Goal: Task Accomplishment & Management: Manage account settings

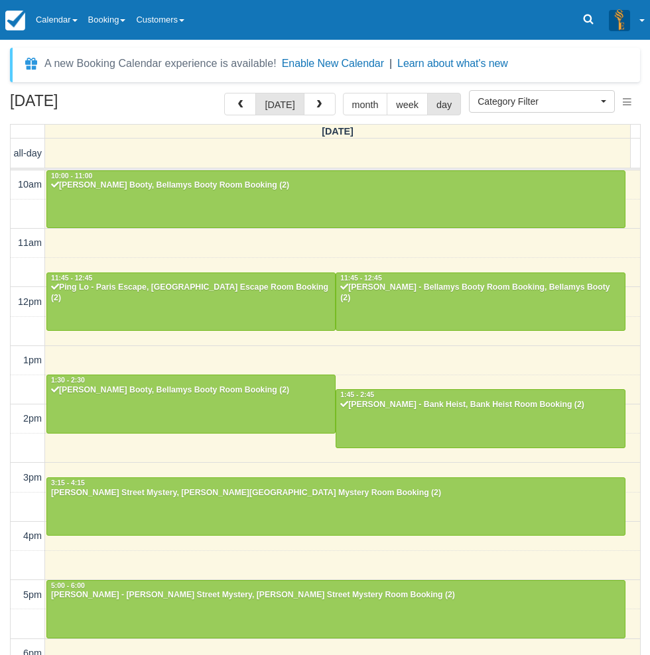
select select
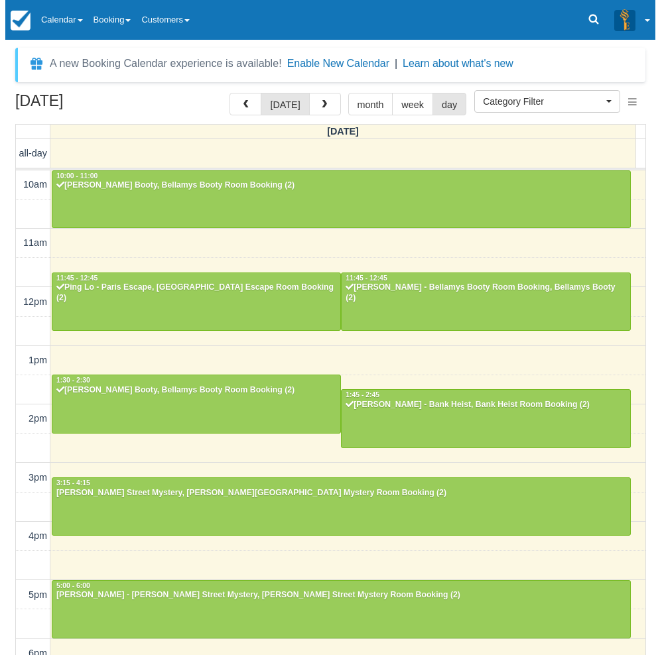
scroll to position [208, 0]
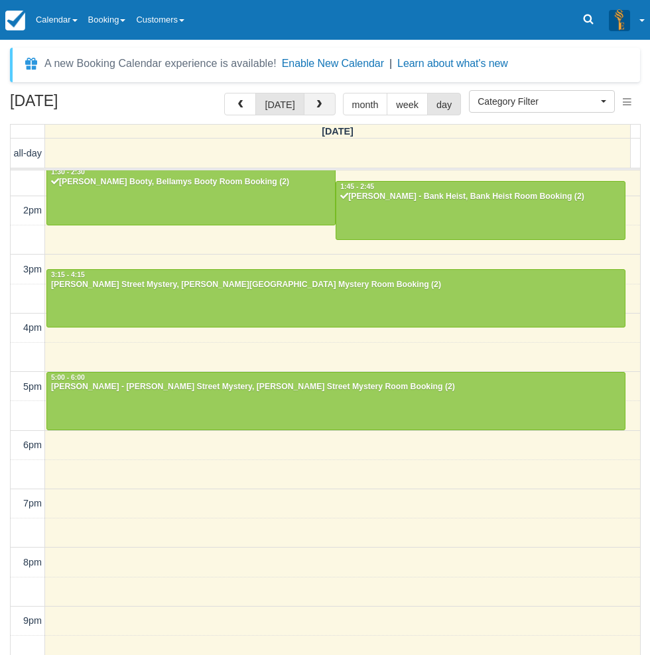
click at [314, 105] on span "button" at bounding box center [318, 104] width 9 height 9
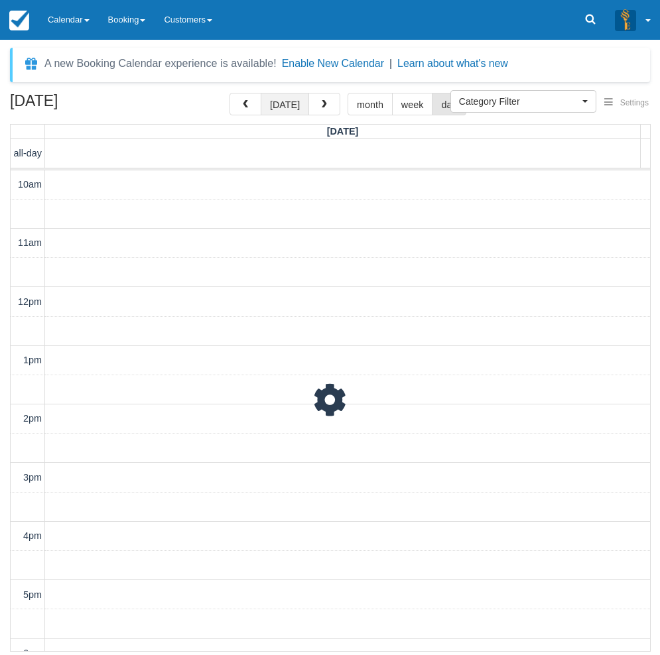
scroll to position [235, 0]
click at [281, 107] on button "today" at bounding box center [285, 104] width 48 height 23
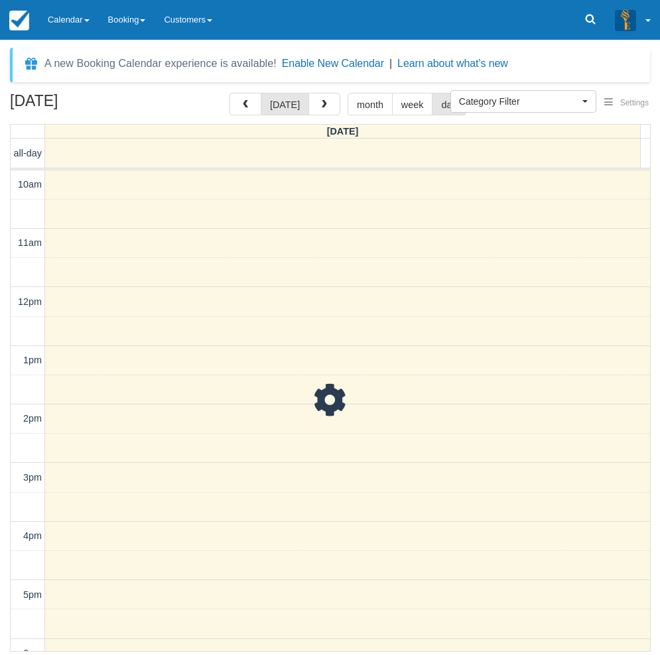
scroll to position [235, 0]
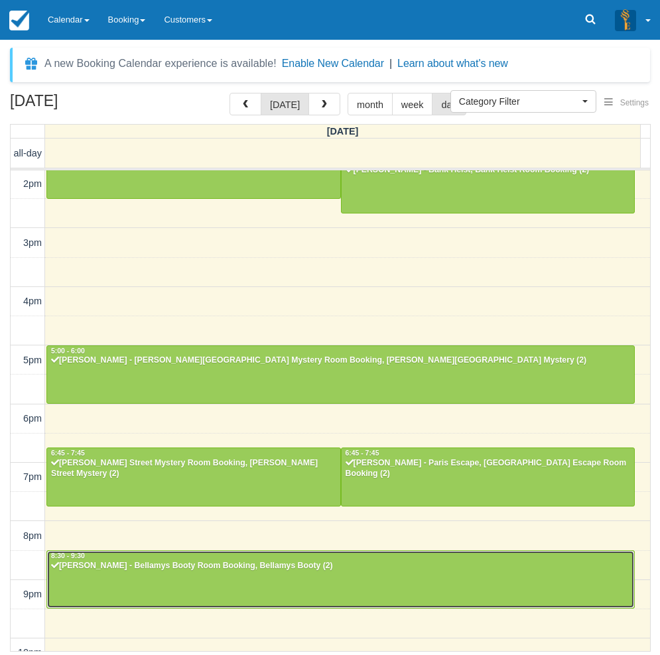
click at [224, 562] on div "Samer - Bellamys Booty Room Booking, Bellamys Booty (2)" at bounding box center [340, 566] width 580 height 11
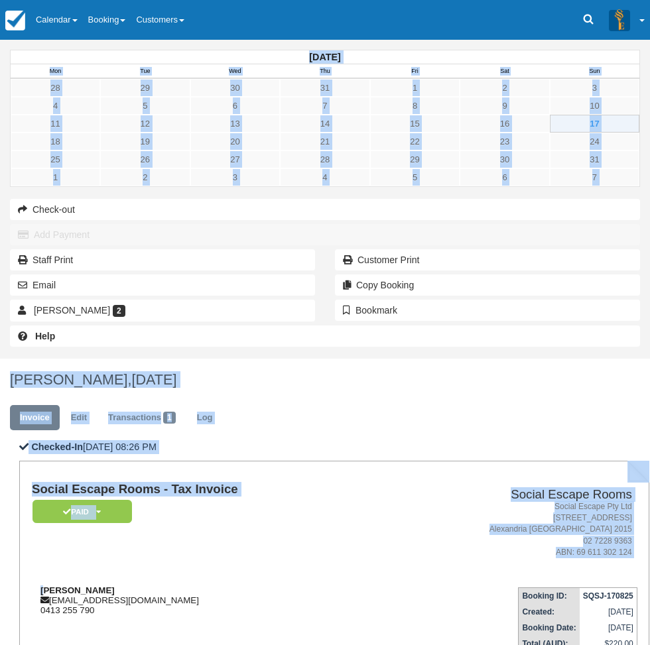
drag, startPoint x: 241, startPoint y: 269, endPoint x: 214, endPoint y: 271, distance: 27.9
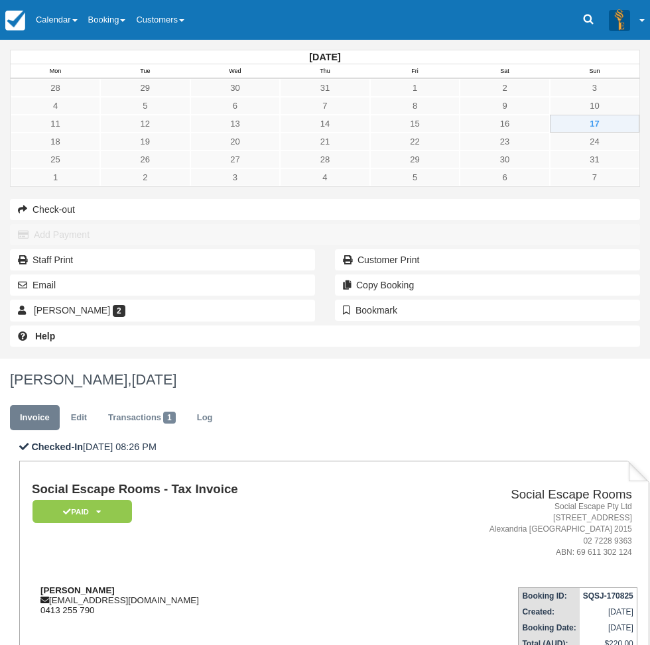
click at [115, 586] on strong "[PERSON_NAME]" at bounding box center [77, 591] width 74 height 10
drag, startPoint x: 239, startPoint y: 273, endPoint x: 206, endPoint y: 273, distance: 33.2
click at [206, 586] on div "[PERSON_NAME] [EMAIL_ADDRESS][DOMAIN_NAME] 0413 255 790" at bounding box center [206, 601] width 348 height 30
copy strong "[PERSON_NAME]"
